Goal: Find specific page/section

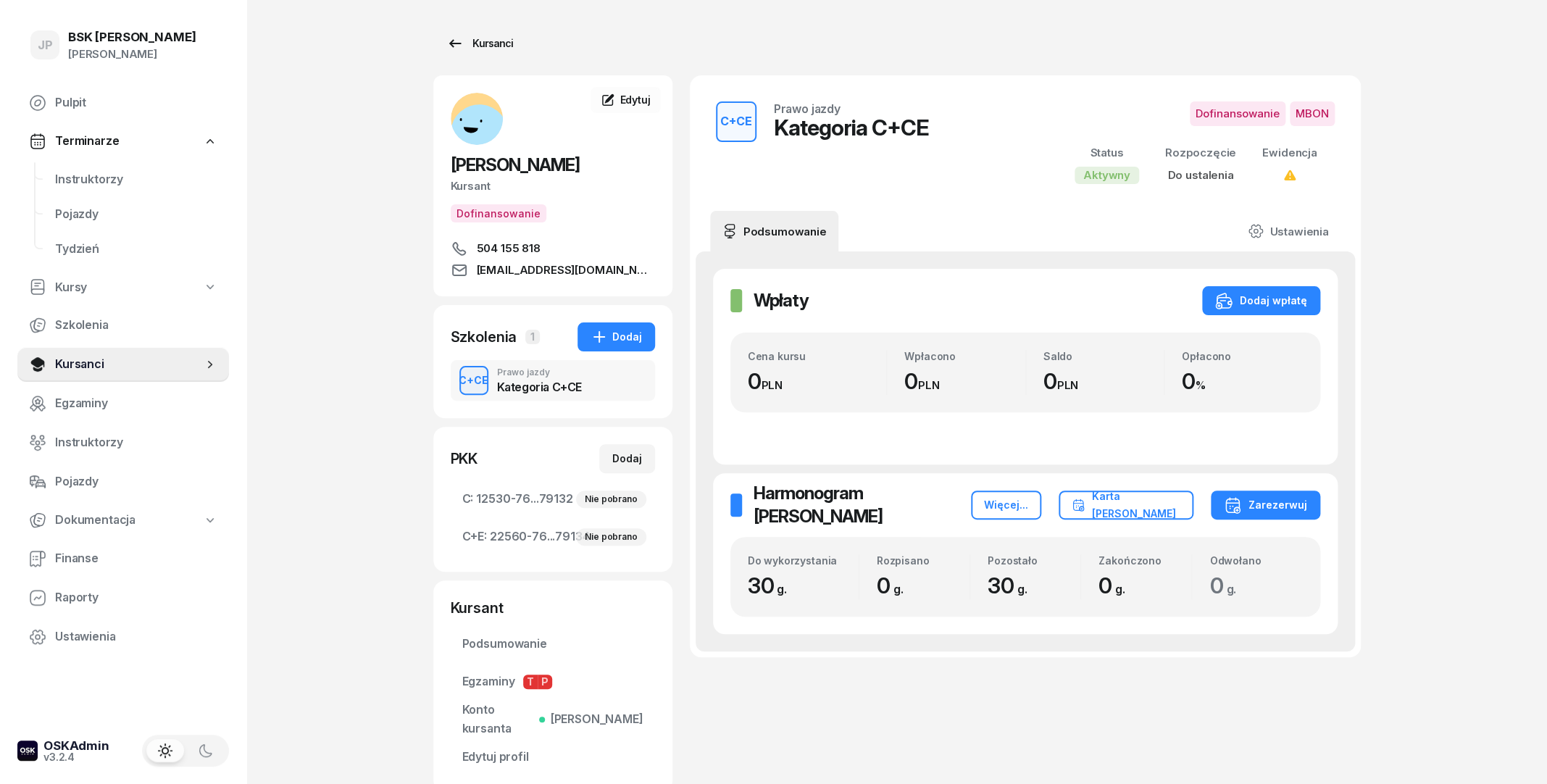
click at [497, 41] on div "Kursanci" at bounding box center [479, 43] width 67 height 18
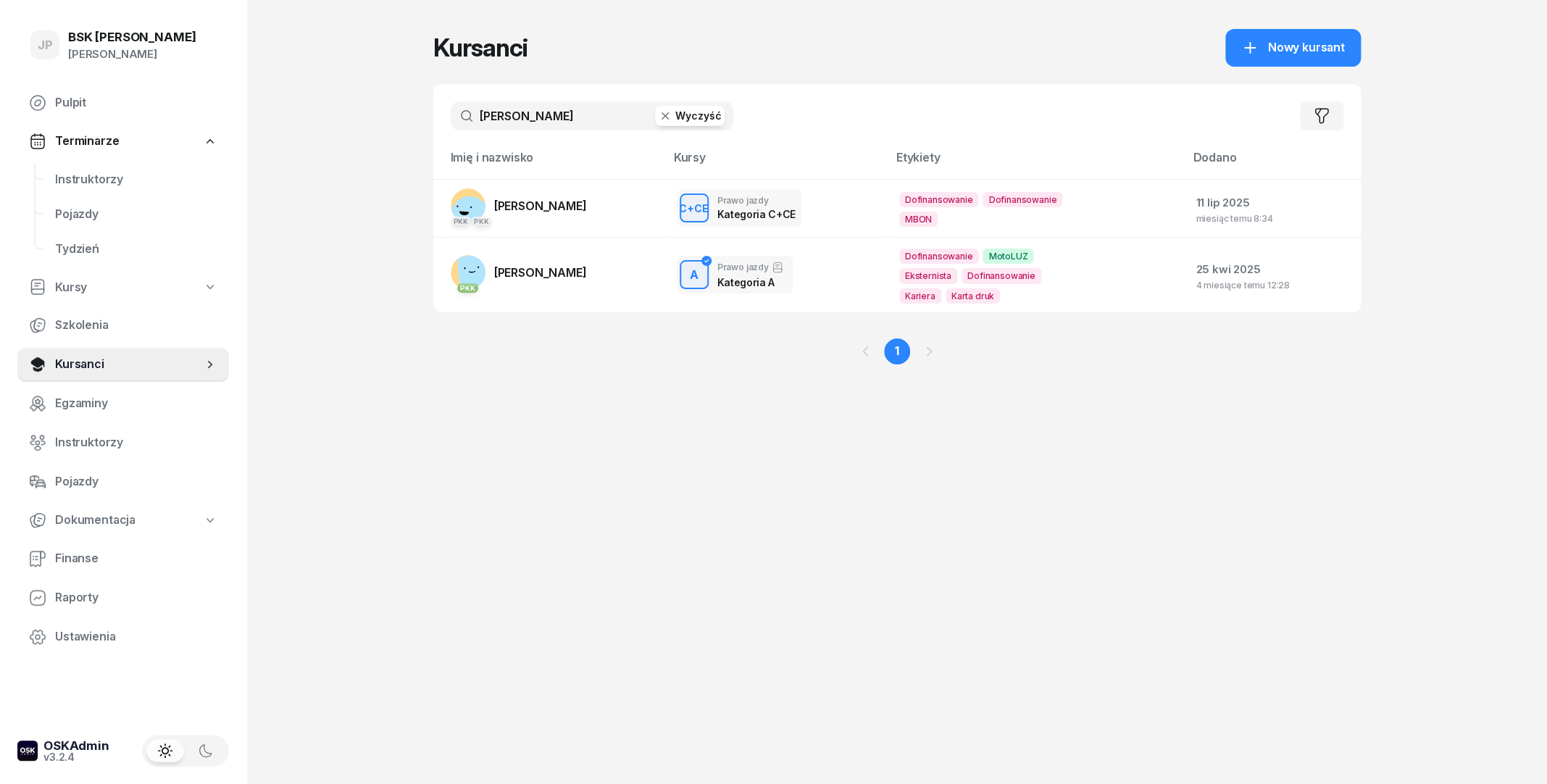
click at [671, 113] on icon "button" at bounding box center [665, 116] width 15 height 15
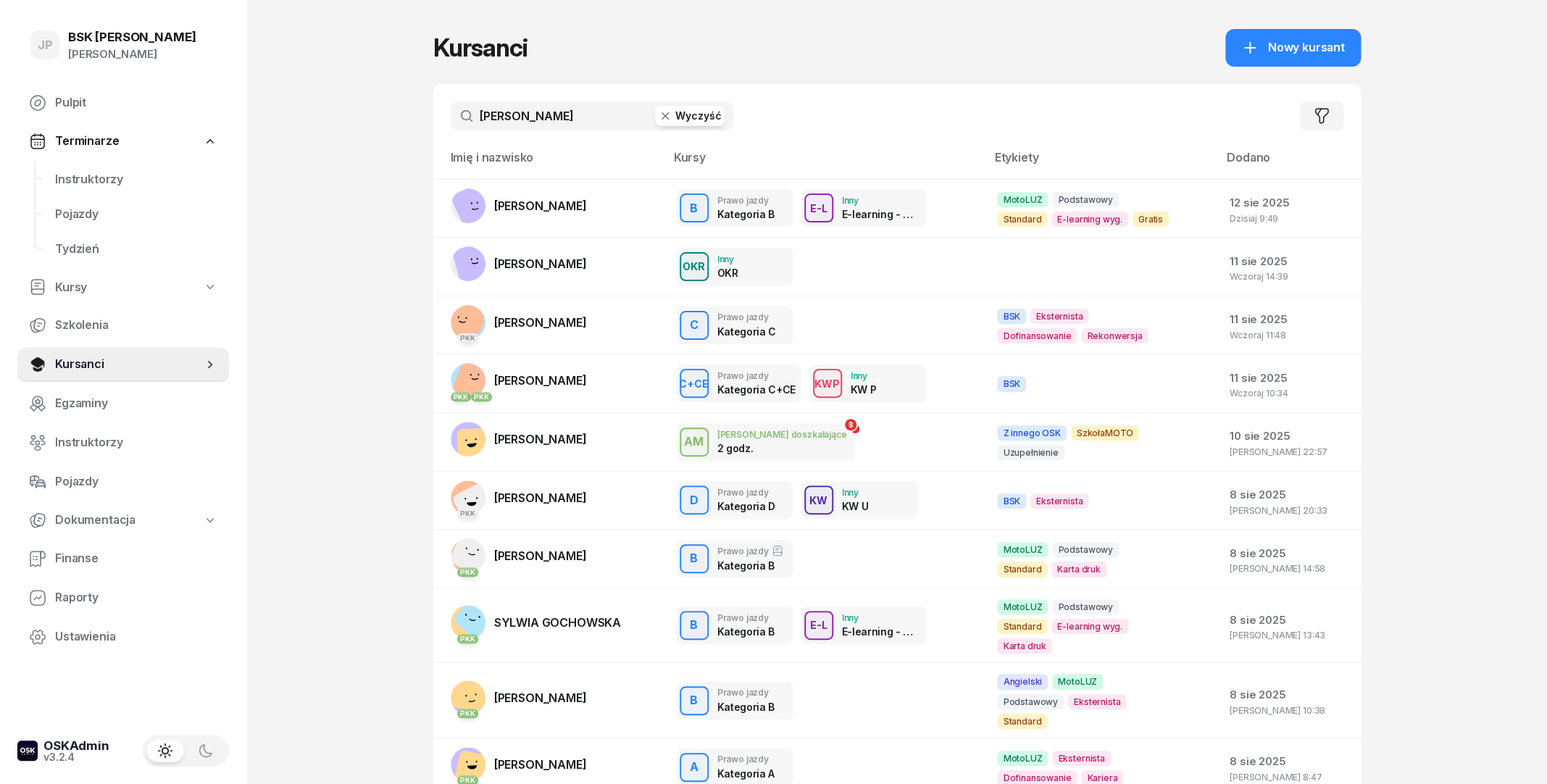
click at [529, 113] on input "[PERSON_NAME]" at bounding box center [592, 116] width 283 height 29
type input "[PERSON_NAME]"
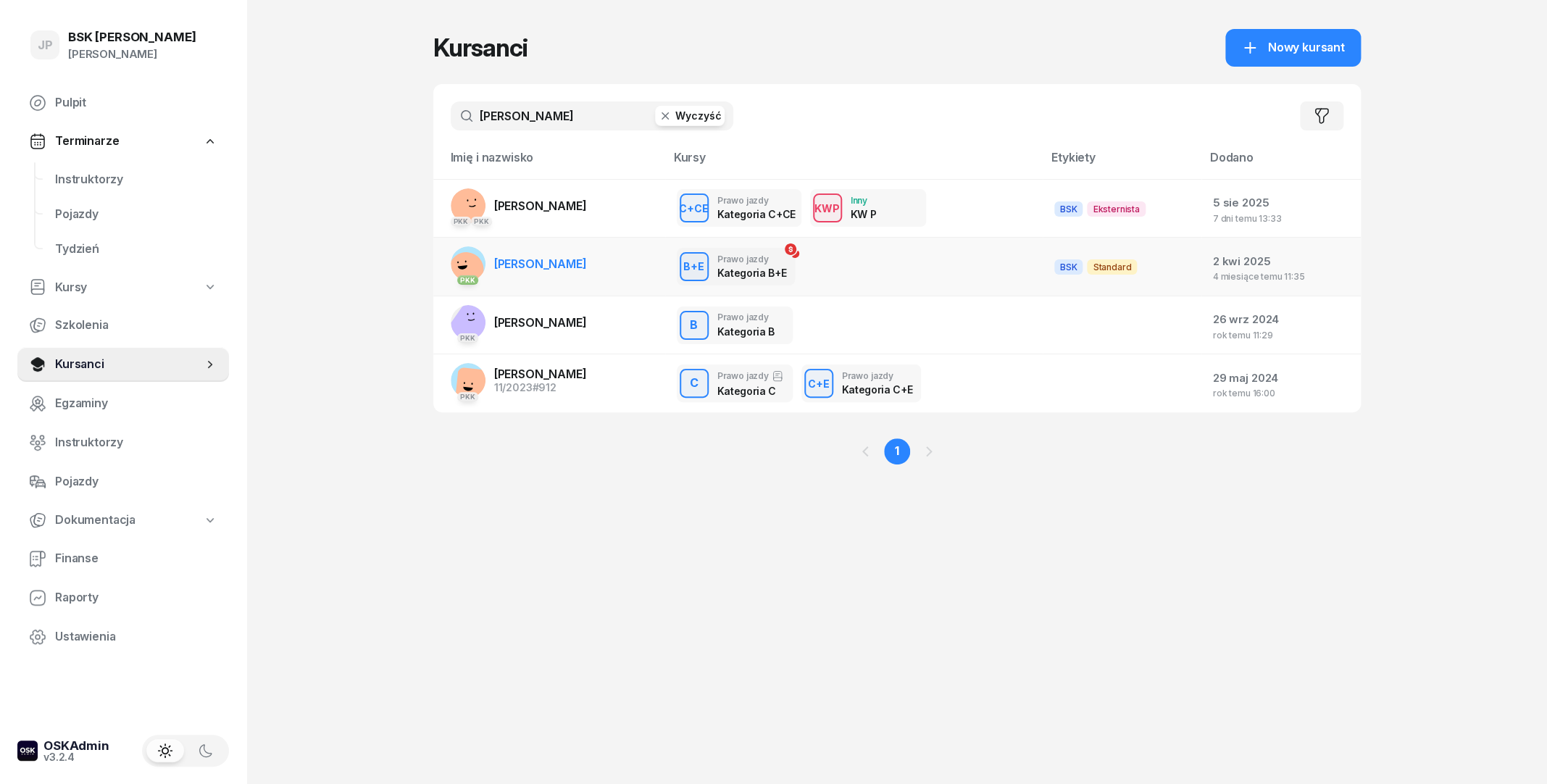
click at [521, 262] on span "[PERSON_NAME]" at bounding box center [540, 263] width 92 height 15
